Goal: Navigation & Orientation: Find specific page/section

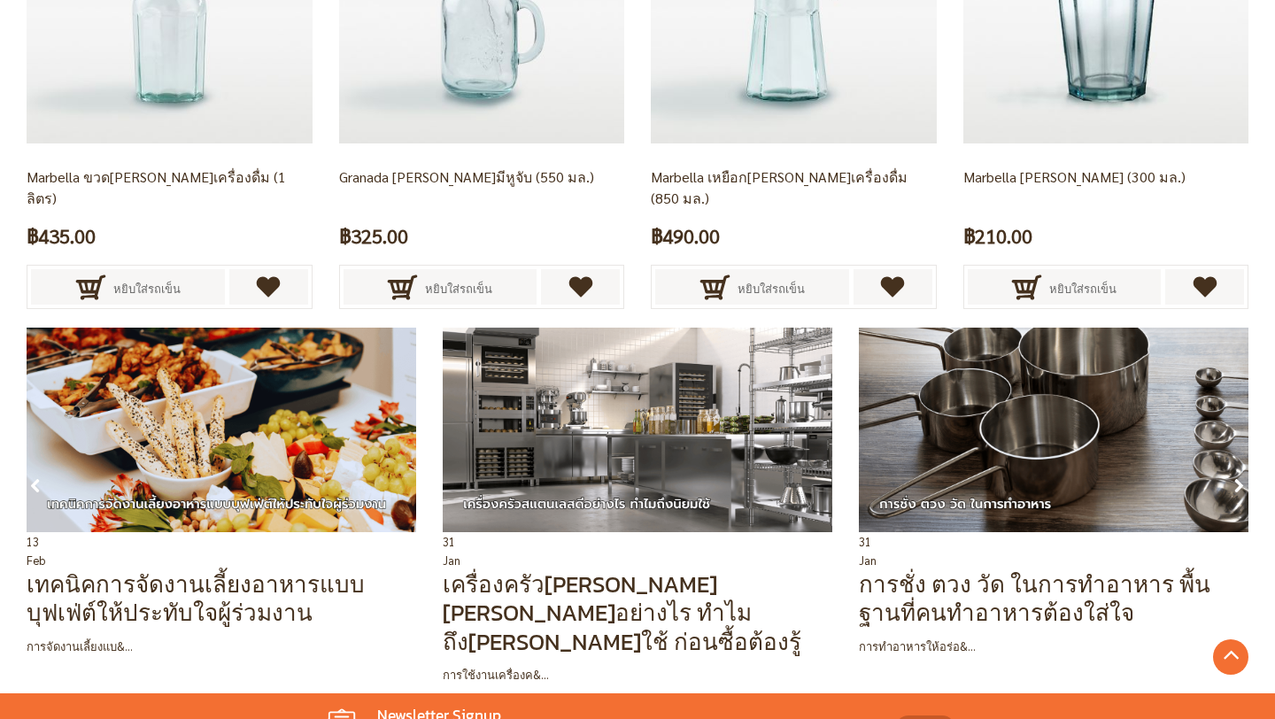
click at [455, 445] on img at bounding box center [637, 429] width 389 height 204
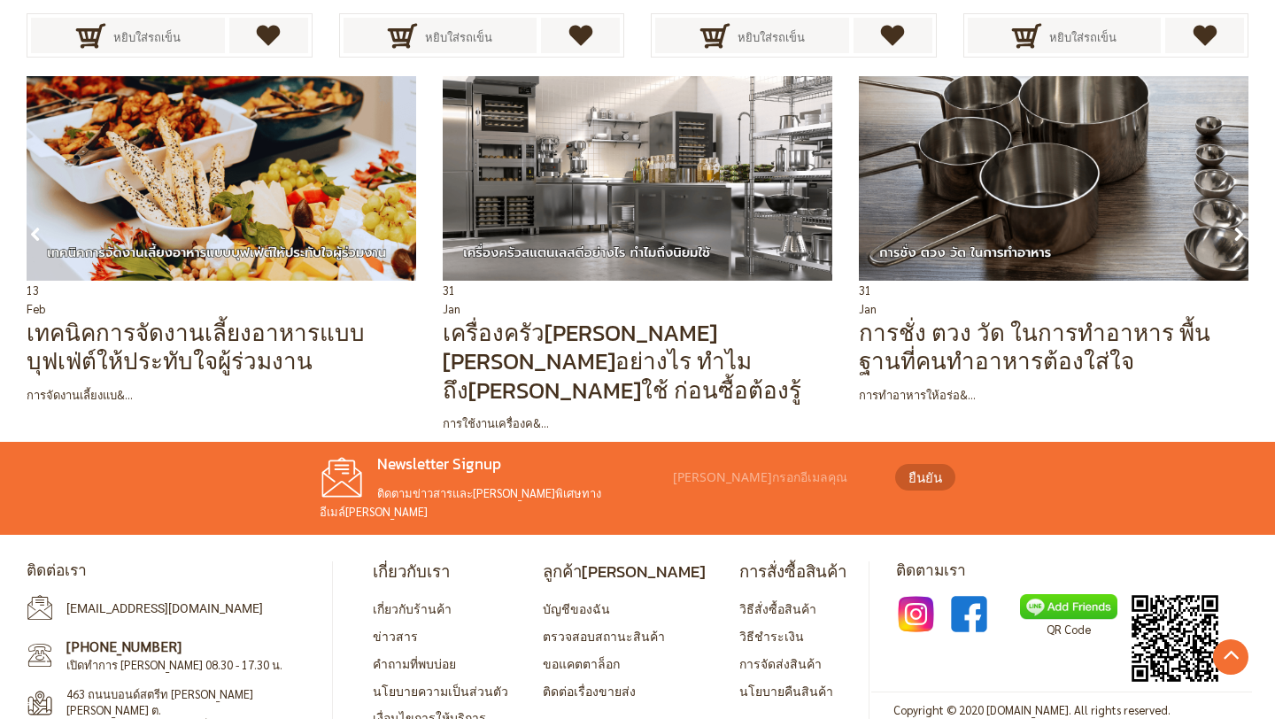
scroll to position [4592, 0]
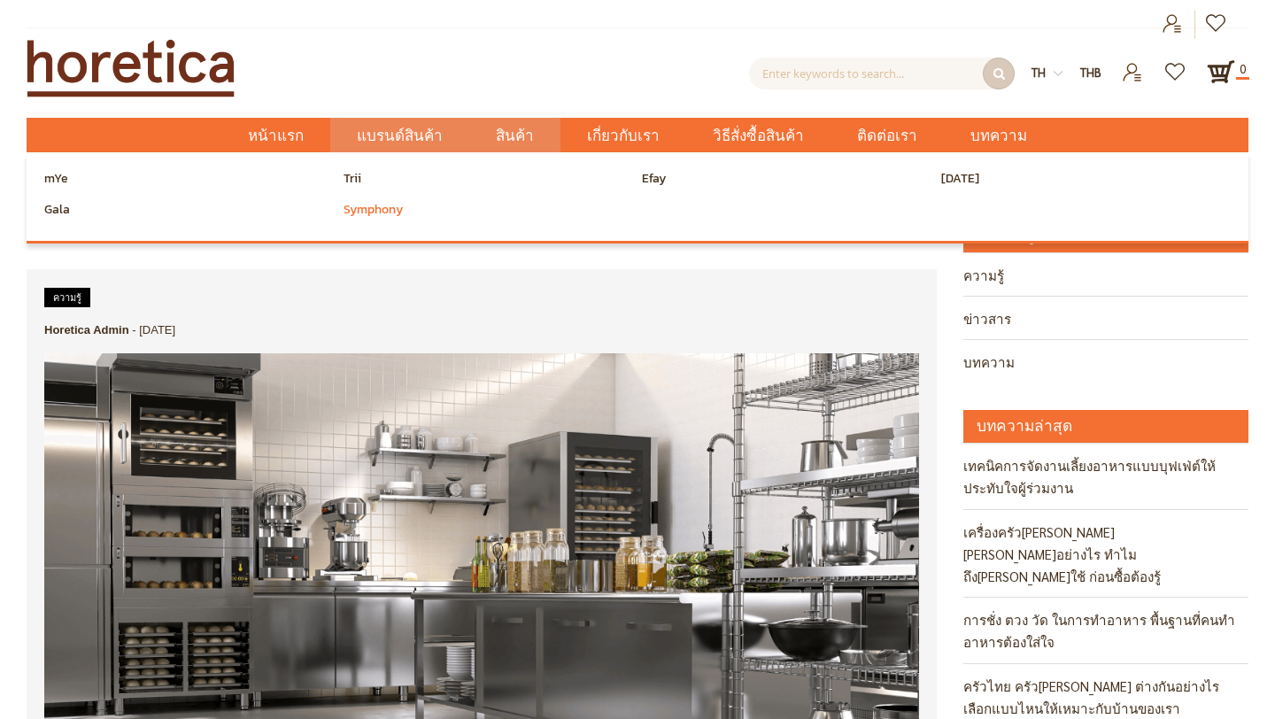
click at [378, 223] on span "Symphony" at bounding box center [372, 209] width 59 height 27
